Goal: Task Accomplishment & Management: Manage account settings

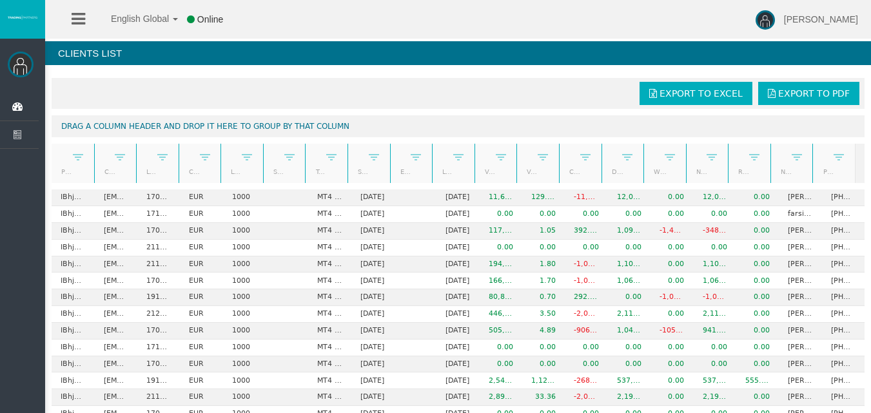
click at [356, 173] on link "Start Date" at bounding box center [361, 171] width 23 height 17
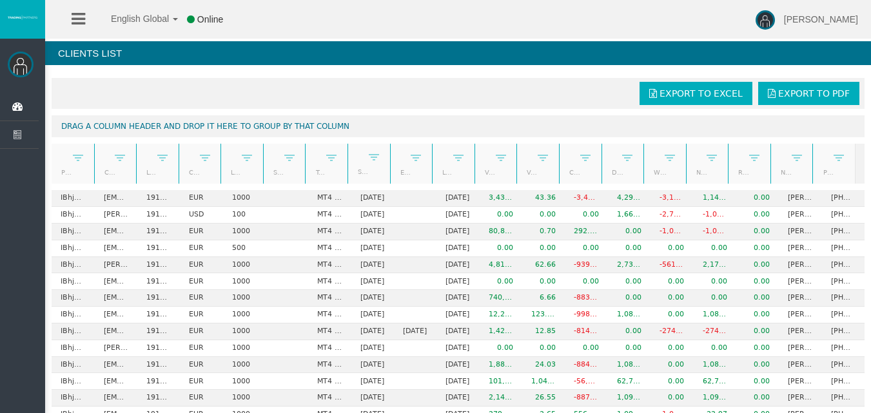
click at [356, 173] on link "Start Date" at bounding box center [361, 172] width 23 height 18
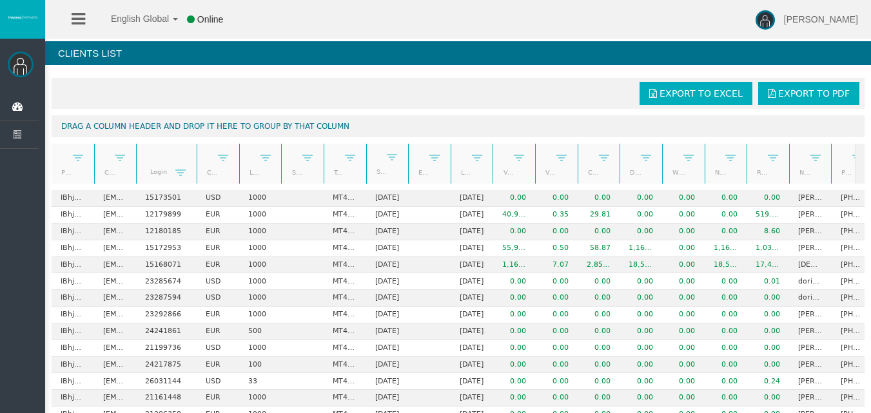
drag, startPoint x: 176, startPoint y: 159, endPoint x: 196, endPoint y: 161, distance: 20.1
click at [196, 161] on div "Partner code Client Login Currency Leverage Short Code Type Start Date End Date…" at bounding box center [454, 164] width 804 height 40
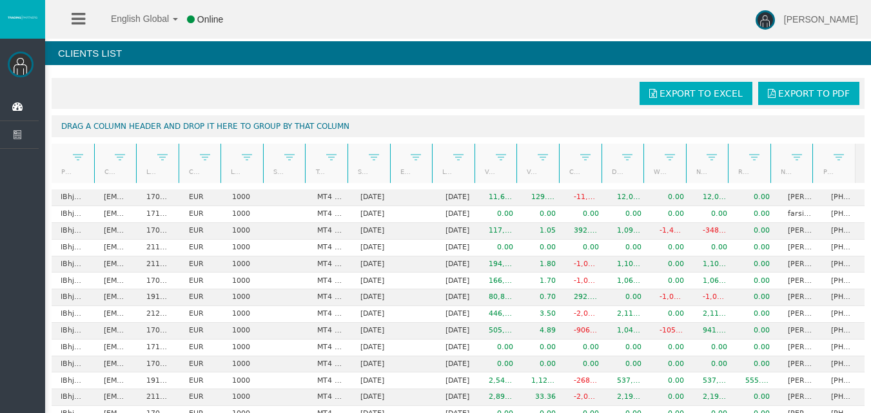
click at [777, 170] on link "Name" at bounding box center [783, 171] width 23 height 17
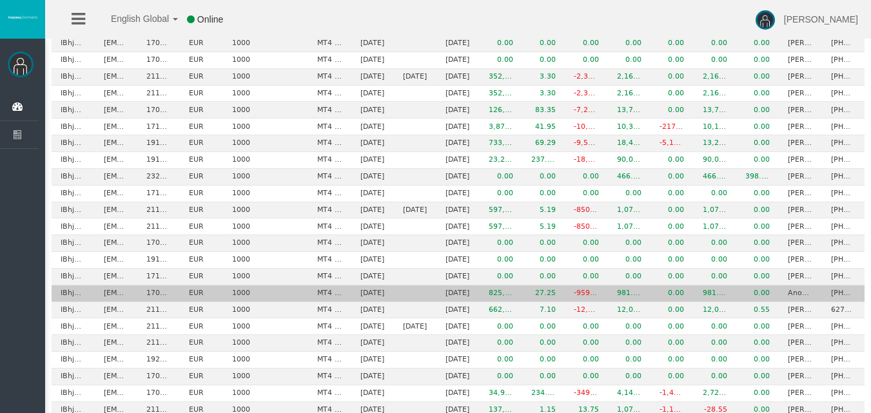
scroll to position [684, 0]
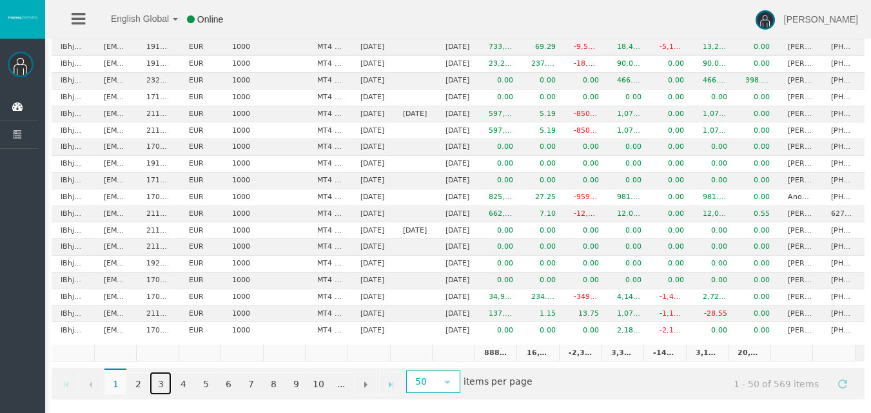
click at [161, 389] on link "3" at bounding box center [161, 383] width 22 height 23
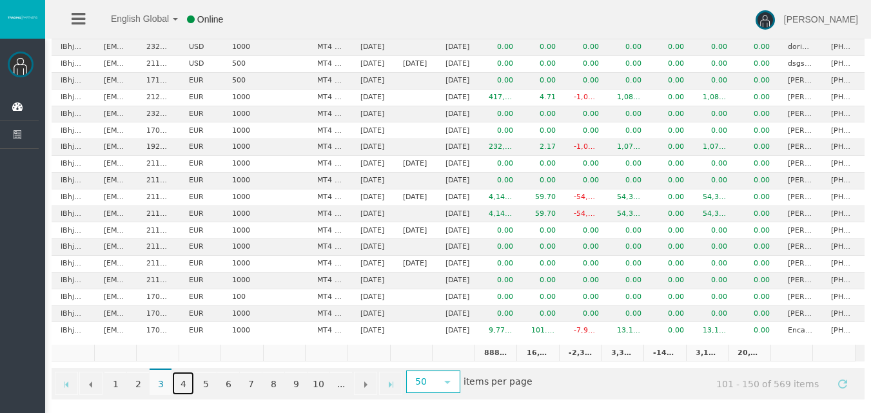
click at [185, 380] on link "4" at bounding box center [183, 383] width 22 height 23
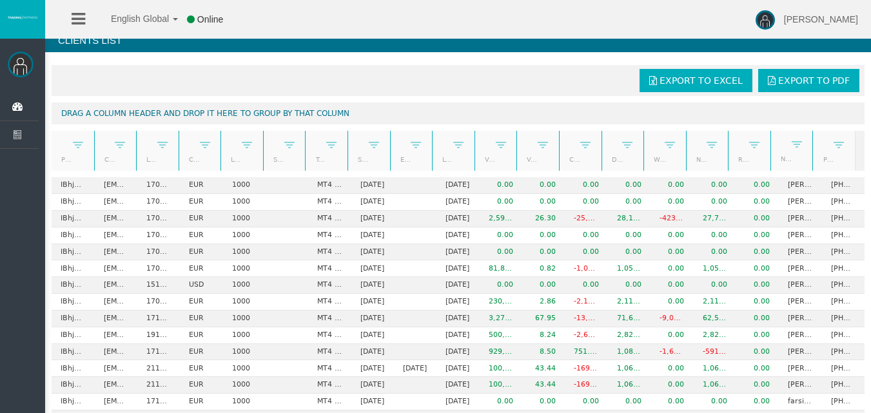
scroll to position [0, 0]
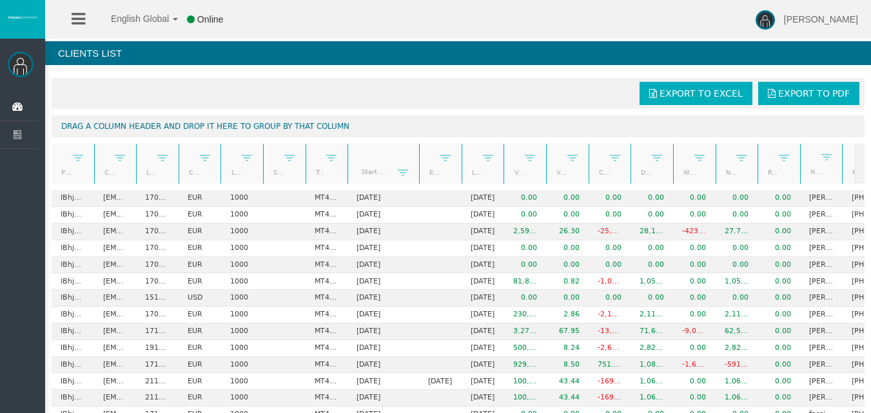
drag, startPoint x: 386, startPoint y: 168, endPoint x: 417, endPoint y: 174, distance: 31.6
click at [417, 174] on div "Partner code Client Login Currency Leverage Short Code Type Start Date End Date…" at bounding box center [454, 164] width 804 height 40
click at [376, 171] on link "Start Date" at bounding box center [376, 171] width 44 height 17
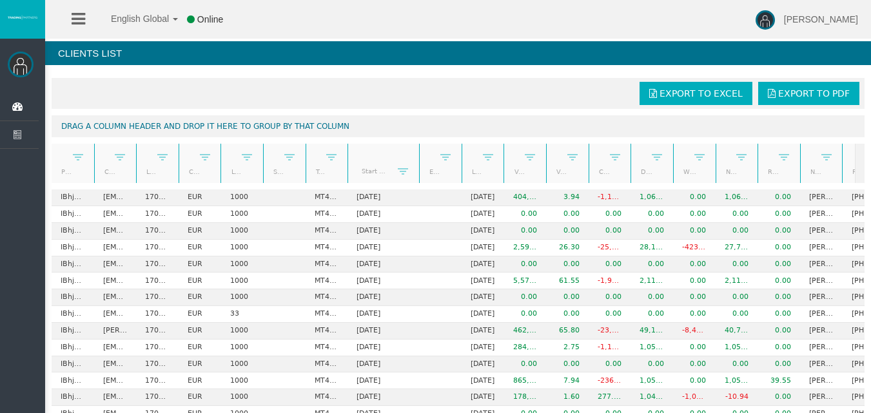
click at [376, 171] on link "Start Date" at bounding box center [376, 171] width 44 height 18
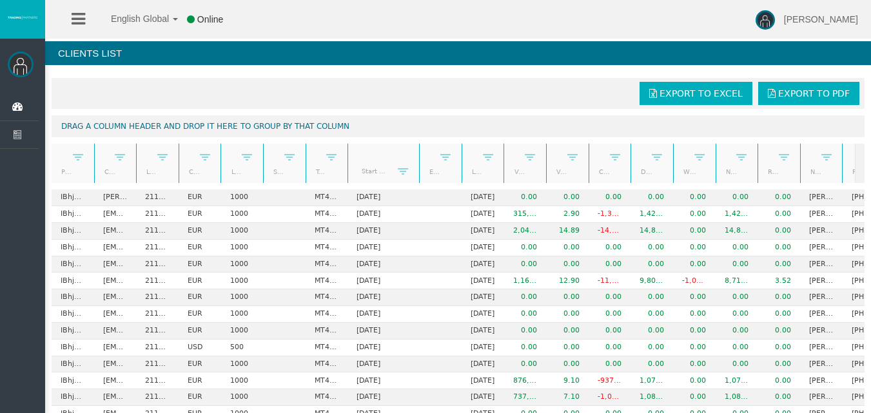
click at [376, 171] on link "Start Date" at bounding box center [376, 171] width 44 height 18
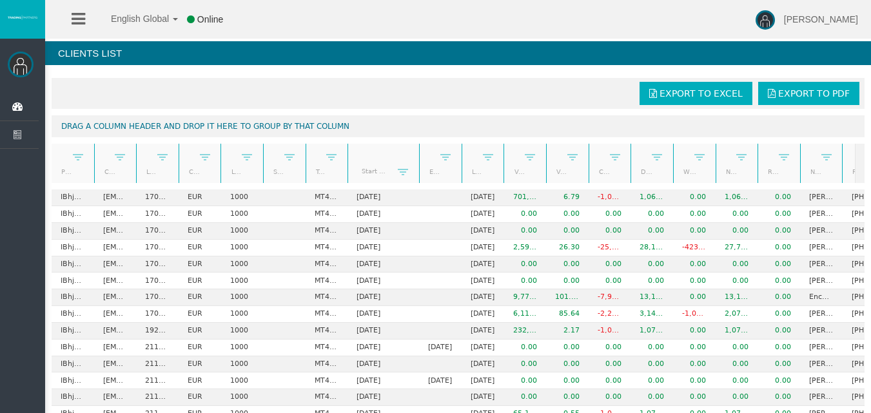
click at [376, 171] on link "Start Date" at bounding box center [376, 170] width 44 height 17
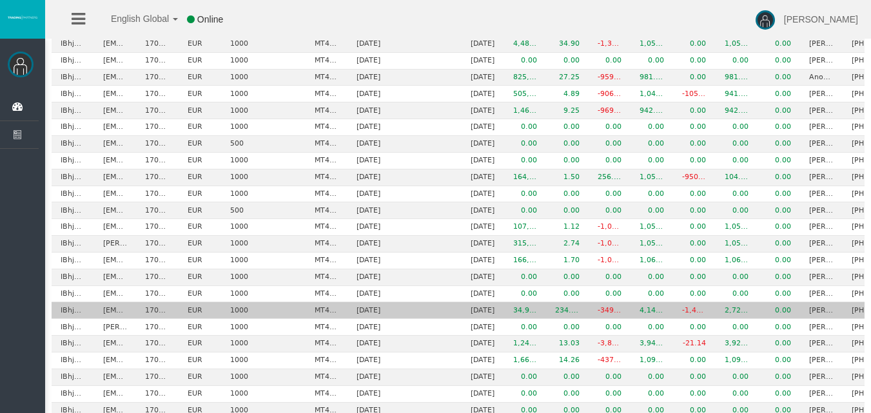
scroll to position [693, 0]
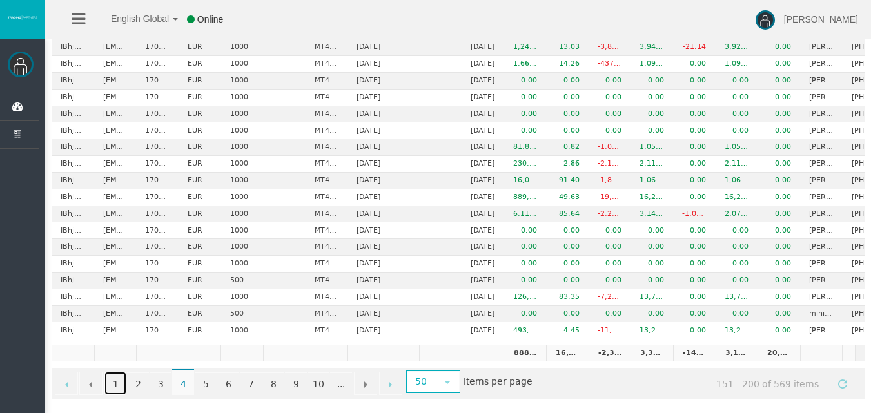
click at [115, 382] on link "1" at bounding box center [115, 383] width 22 height 23
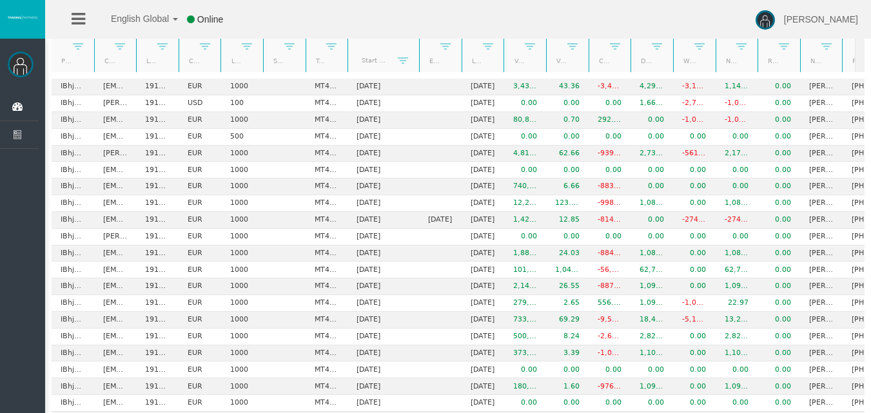
scroll to position [0, 0]
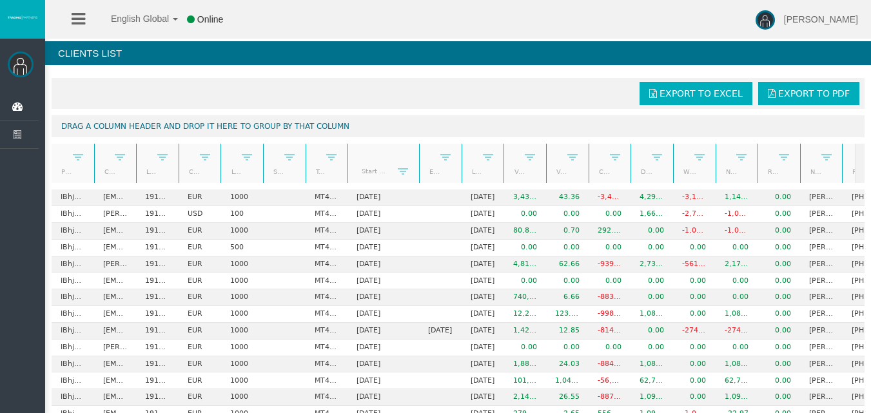
click at [367, 169] on link "Start Date" at bounding box center [376, 171] width 44 height 18
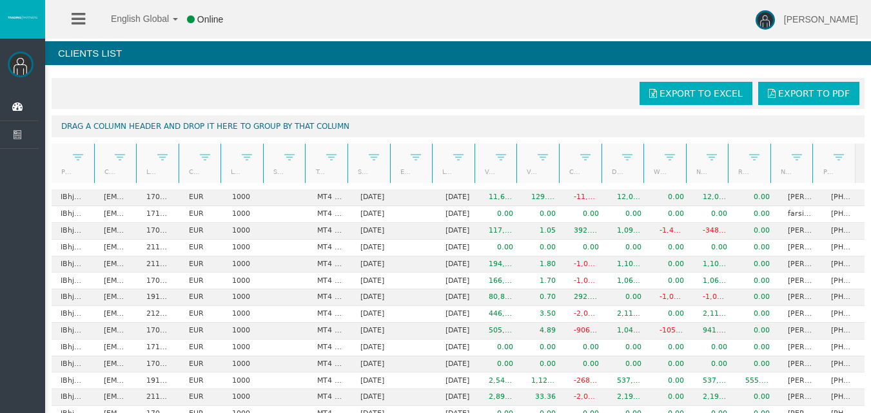
click at [353, 165] on link "Start Date" at bounding box center [361, 171] width 23 height 17
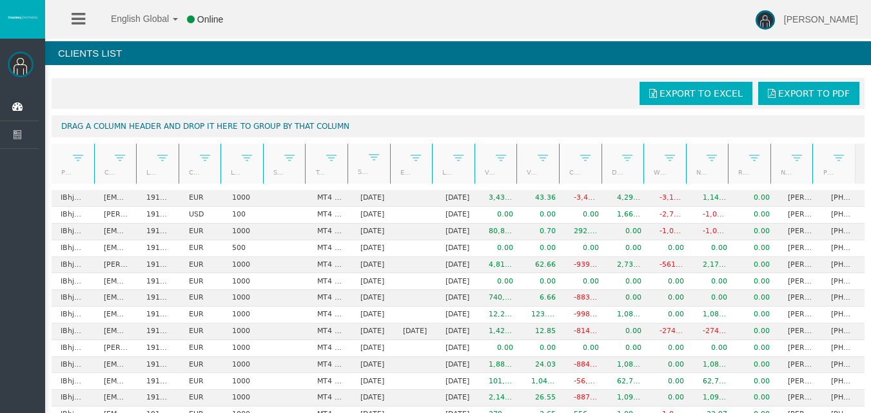
click at [353, 165] on link "Start Date" at bounding box center [361, 172] width 23 height 18
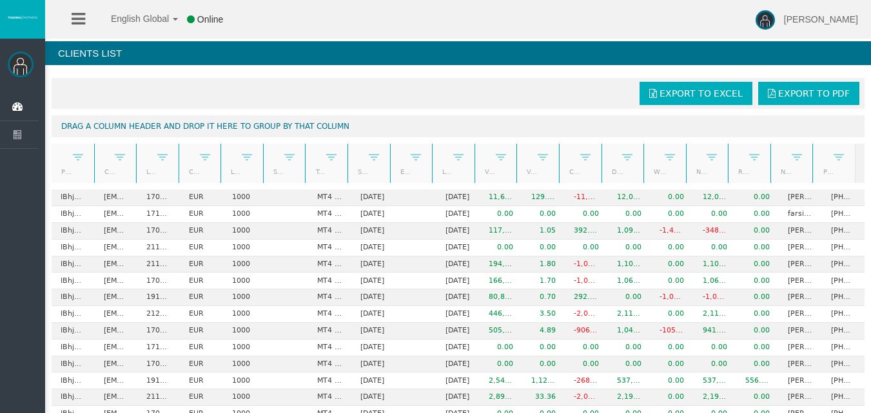
click at [354, 173] on link "Start Date" at bounding box center [361, 171] width 23 height 17
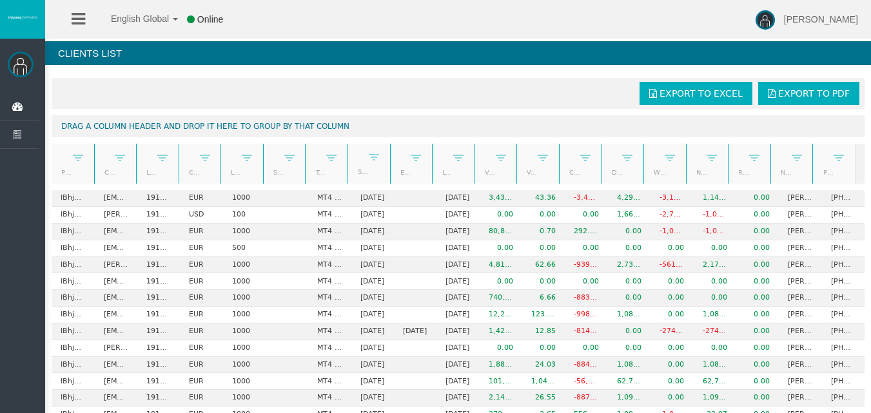
click at [356, 173] on link "Start Date" at bounding box center [361, 172] width 23 height 18
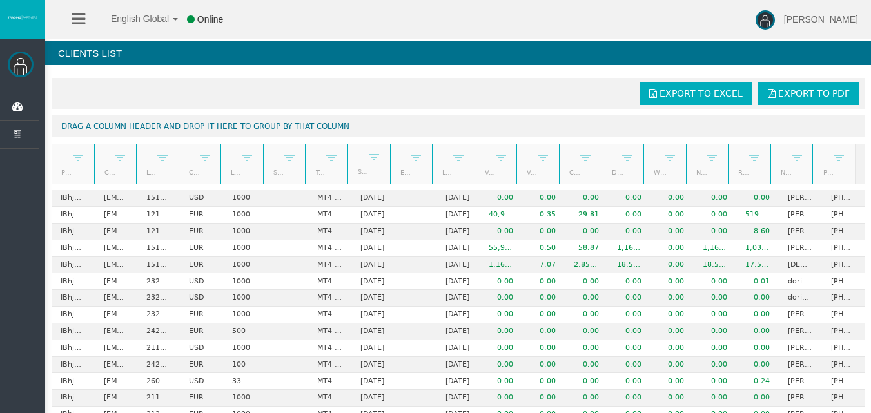
click at [356, 173] on link "Start Date" at bounding box center [361, 172] width 23 height 18
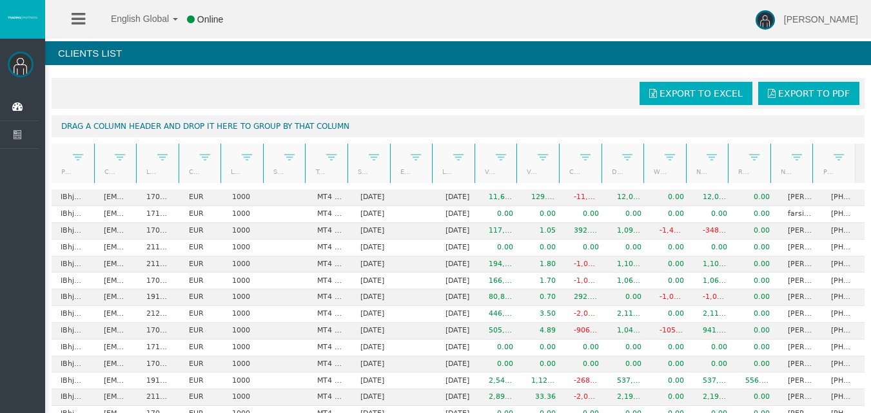
click at [356, 173] on link "Start Date" at bounding box center [361, 171] width 23 height 17
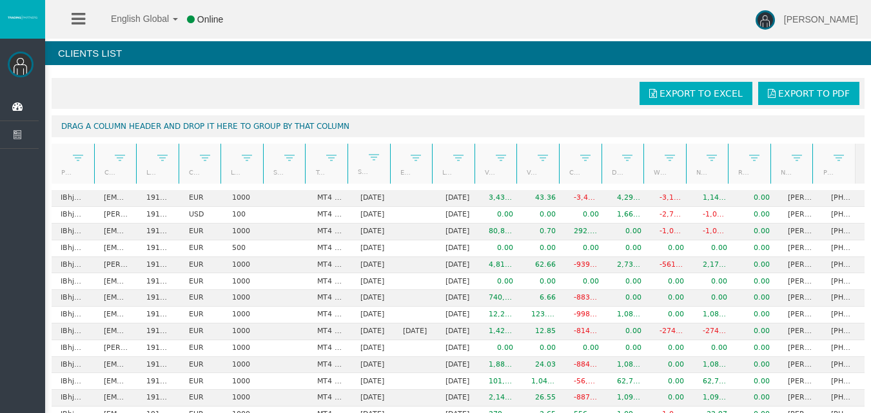
click at [356, 173] on link "Start Date" at bounding box center [361, 172] width 23 height 18
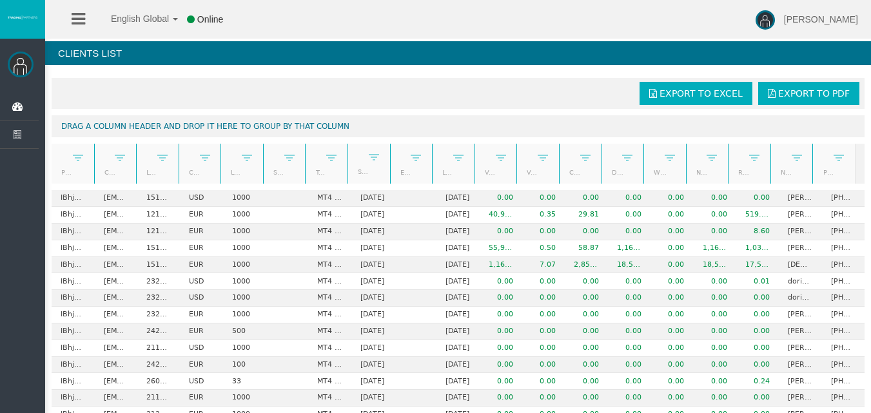
click at [356, 172] on link "Start Date" at bounding box center [361, 172] width 23 height 18
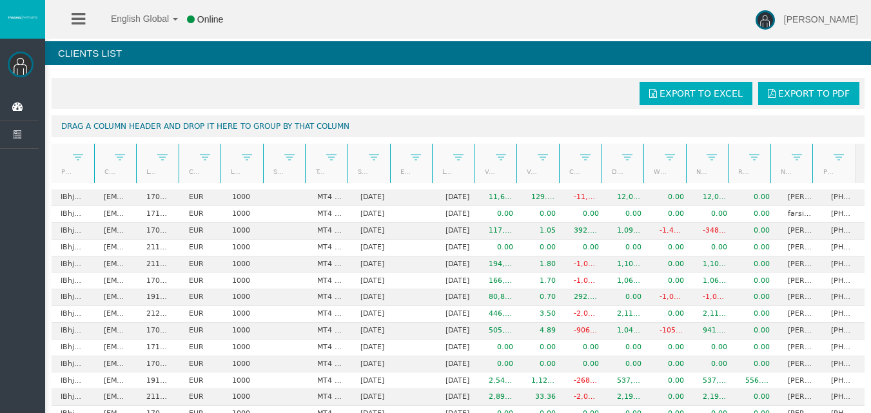
click at [356, 172] on link "Start Date" at bounding box center [361, 171] width 23 height 17
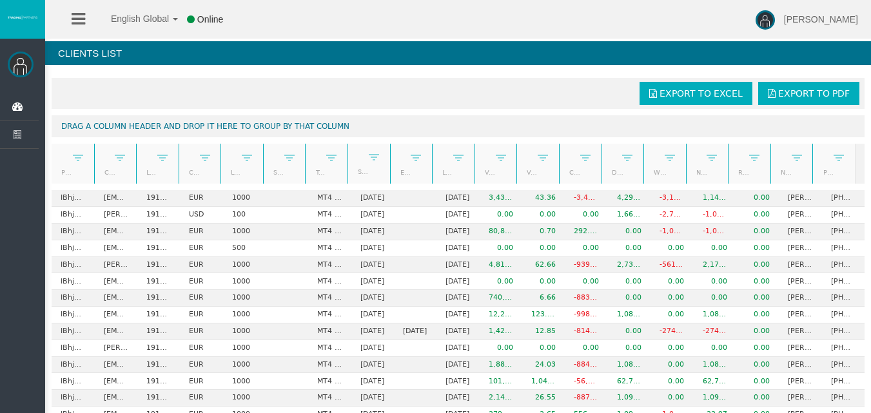
click at [356, 172] on link "Start Date" at bounding box center [361, 172] width 23 height 18
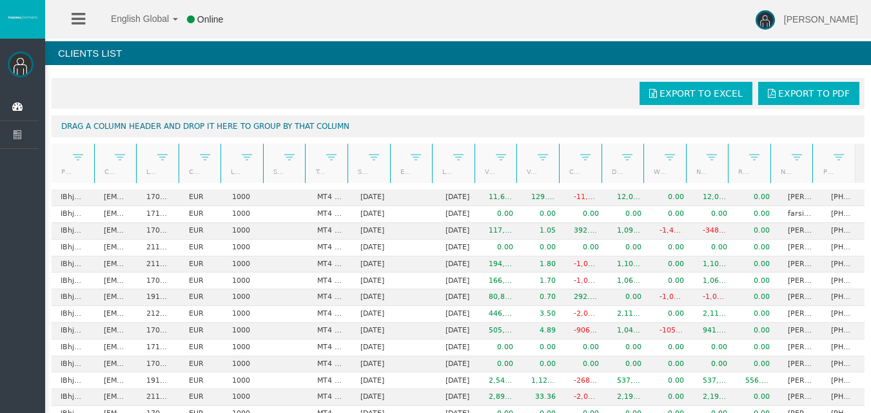
click at [354, 168] on link "Start Date" at bounding box center [361, 171] width 23 height 17
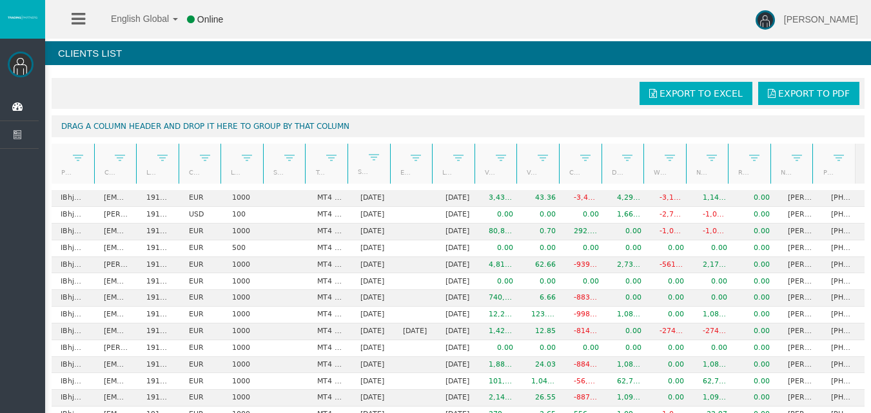
click at [354, 168] on link "Start Date" at bounding box center [361, 172] width 23 height 18
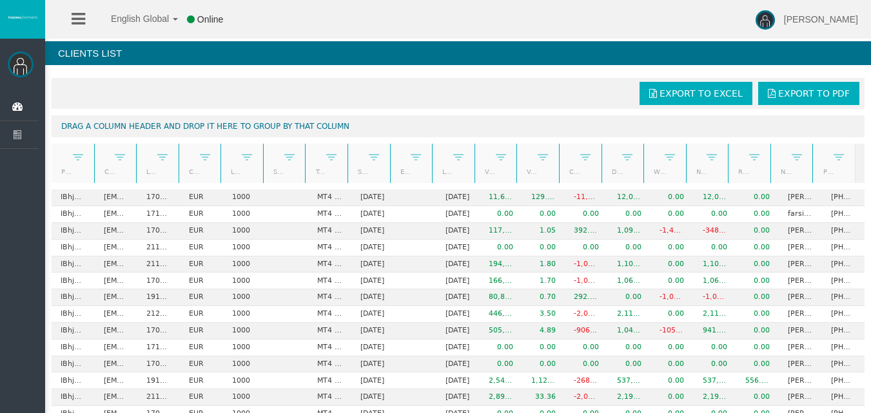
click at [351, 168] on link "Start Date" at bounding box center [361, 171] width 23 height 17
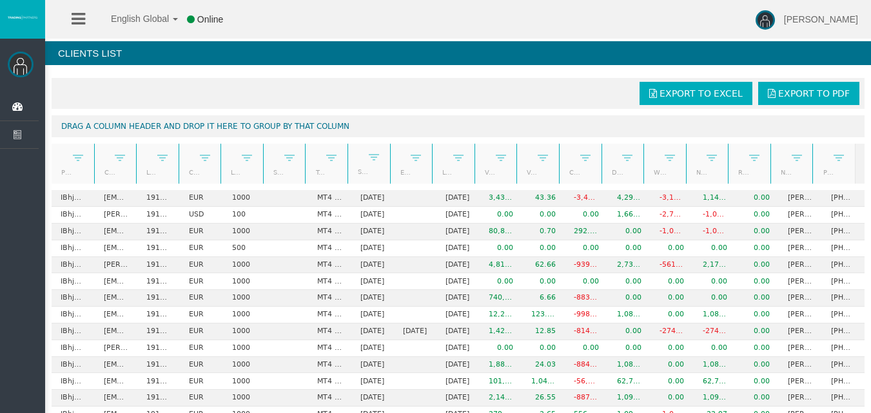
click at [351, 168] on link "Start Date" at bounding box center [361, 172] width 23 height 18
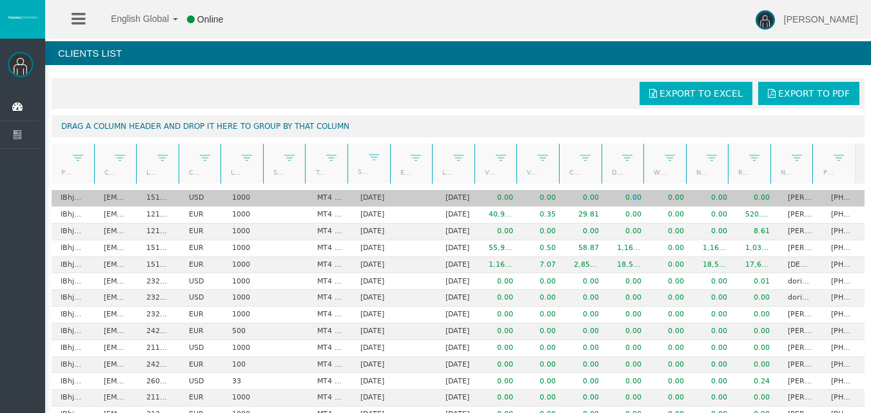
click at [630, 202] on td "0.00" at bounding box center [629, 198] width 43 height 17
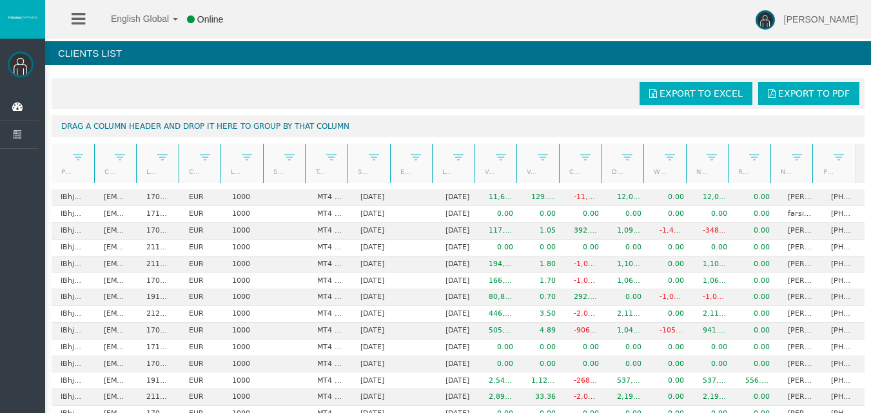
click at [360, 176] on link "Start Date" at bounding box center [361, 171] width 23 height 17
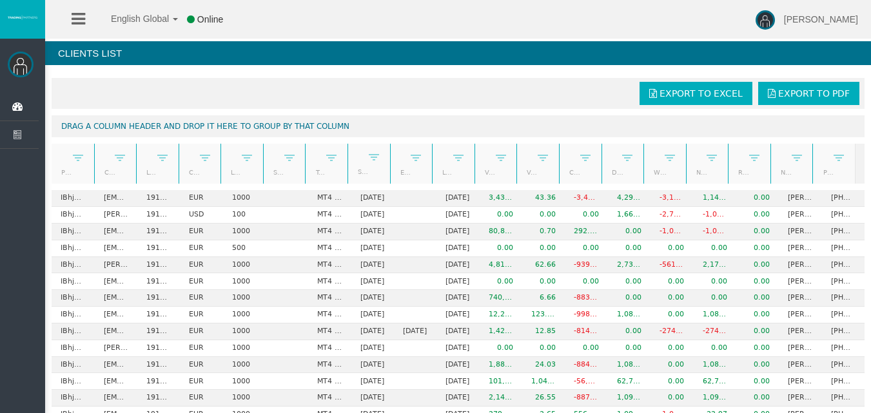
click at [360, 176] on link "Start Date" at bounding box center [361, 172] width 23 height 18
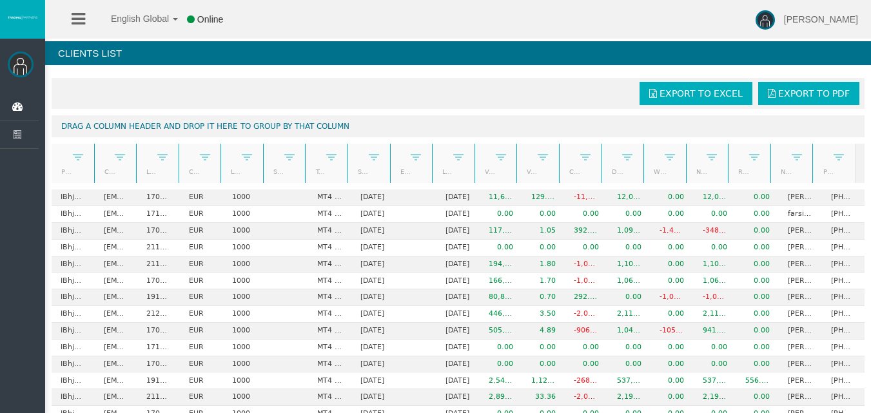
click at [361, 174] on link "Start Date" at bounding box center [361, 171] width 23 height 17
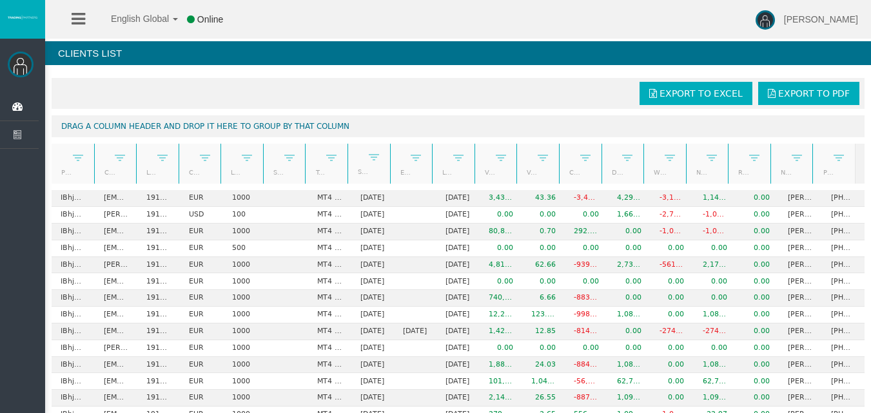
click at [361, 174] on link "Start Date" at bounding box center [361, 172] width 23 height 18
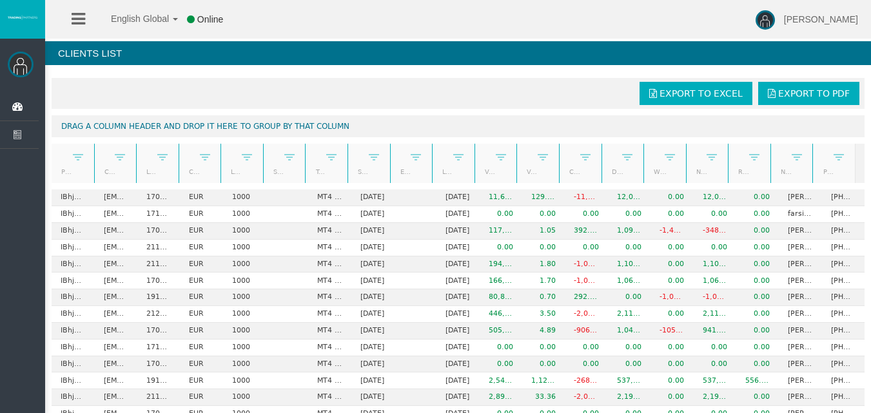
click at [355, 172] on link "Start Date" at bounding box center [361, 171] width 23 height 17
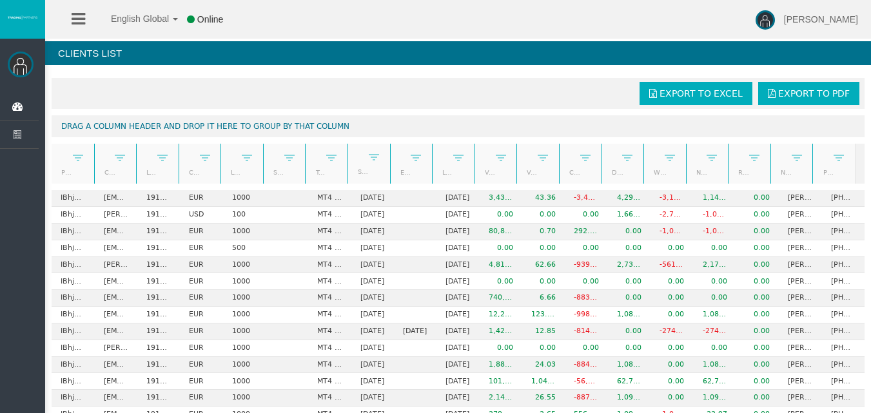
click at [354, 172] on link "Start Date" at bounding box center [361, 172] width 23 height 18
